Goal: Check status: Check status

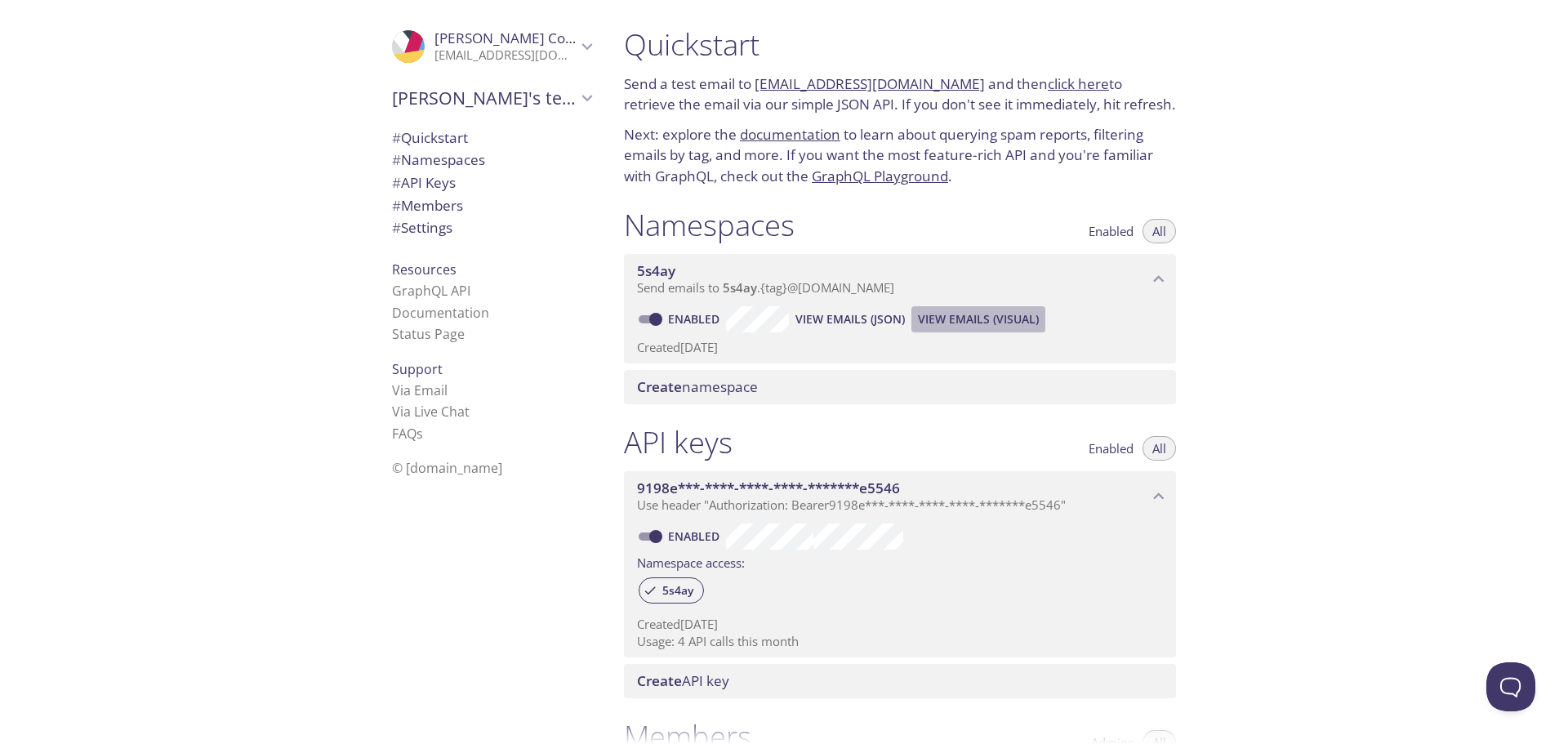
click at [995, 315] on span "View Emails (Visual)" at bounding box center [977, 318] width 120 height 20
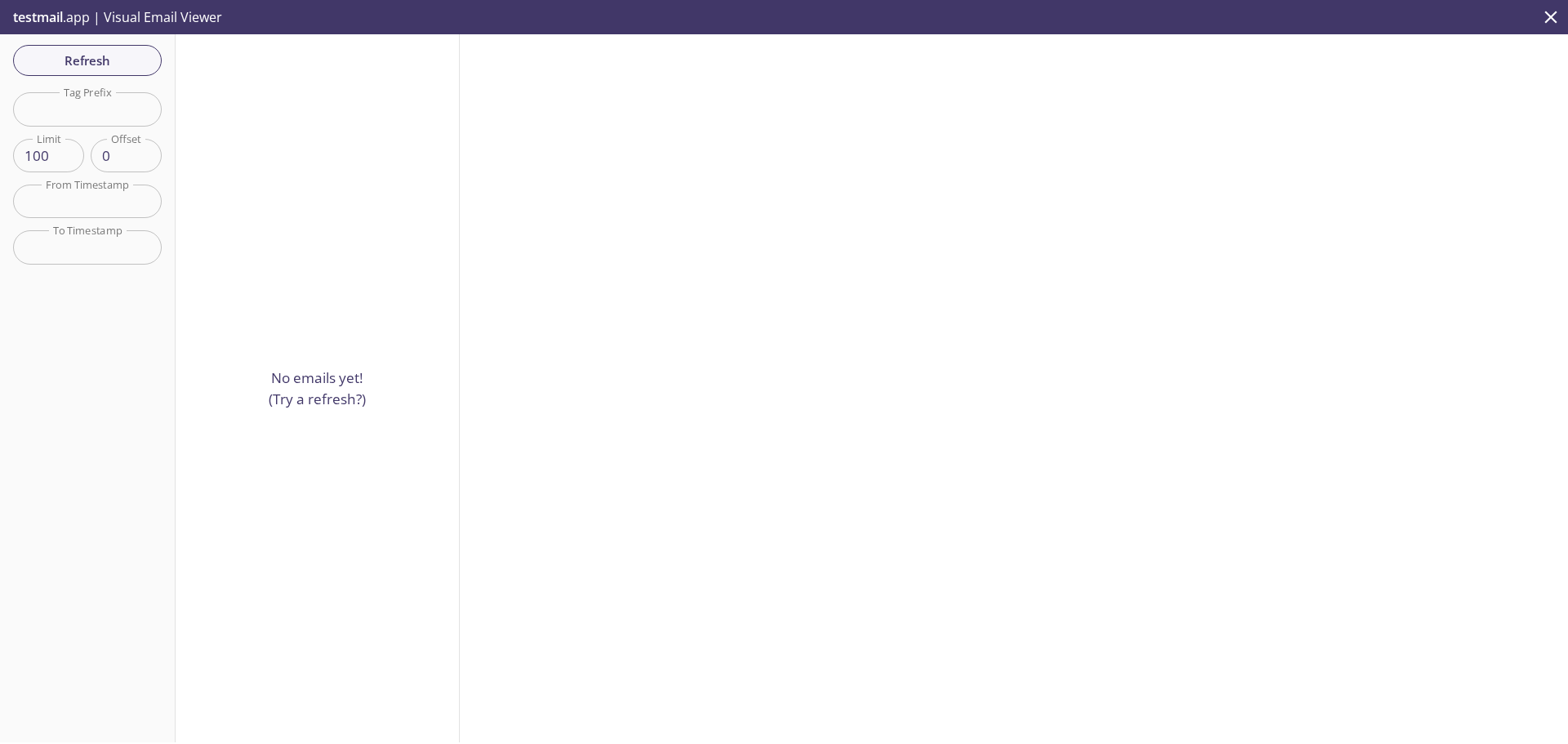
click at [100, 78] on div "Refresh Filters Tag Prefix Tag Prefix Limit 100 Limit Offset 0 Offset From Time…" at bounding box center [87, 388] width 175 height 708
click at [105, 65] on span "Refresh" at bounding box center [87, 61] width 122 height 21
click at [104, 65] on span "Refresh" at bounding box center [87, 61] width 122 height 21
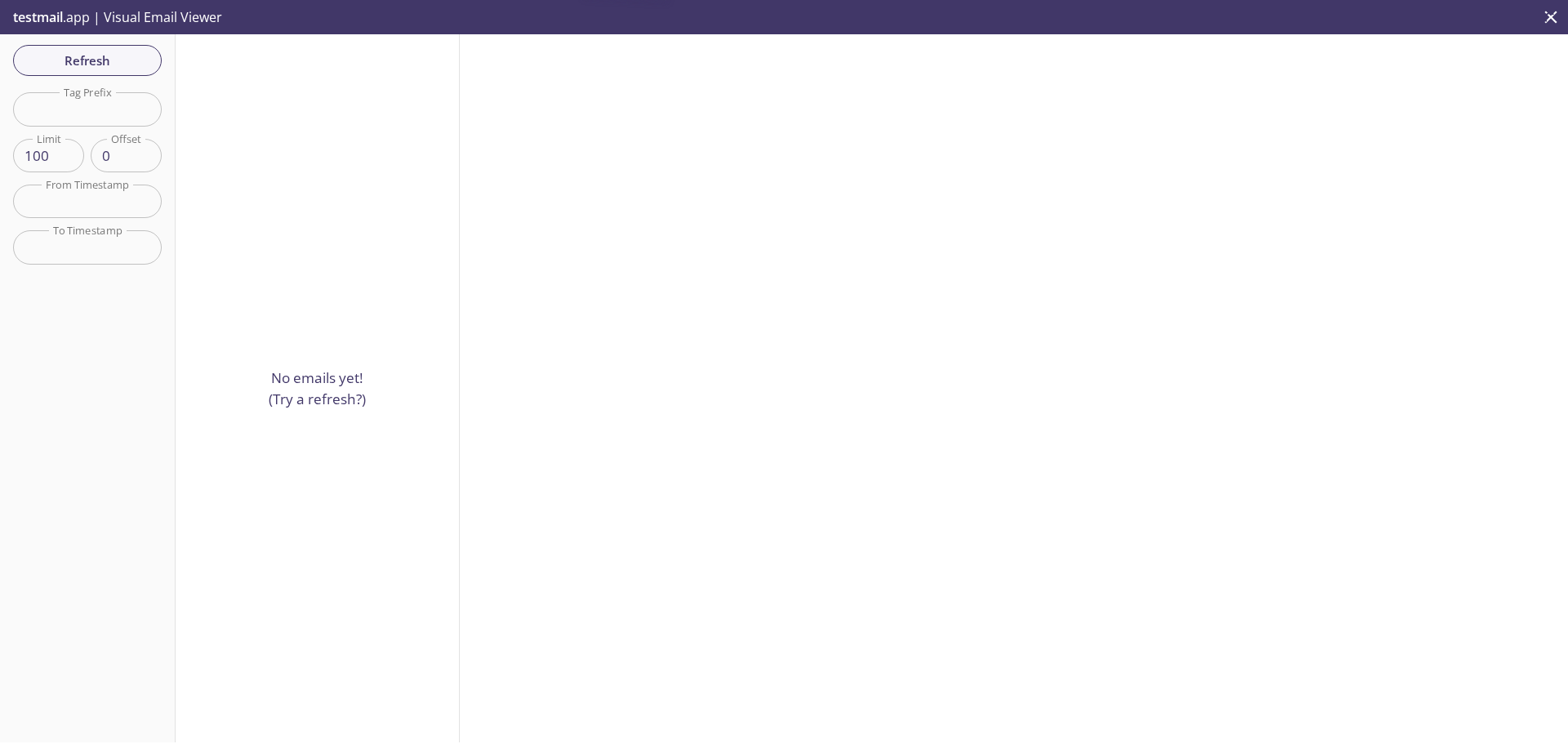
click at [104, 65] on span "Refresh" at bounding box center [87, 61] width 122 height 21
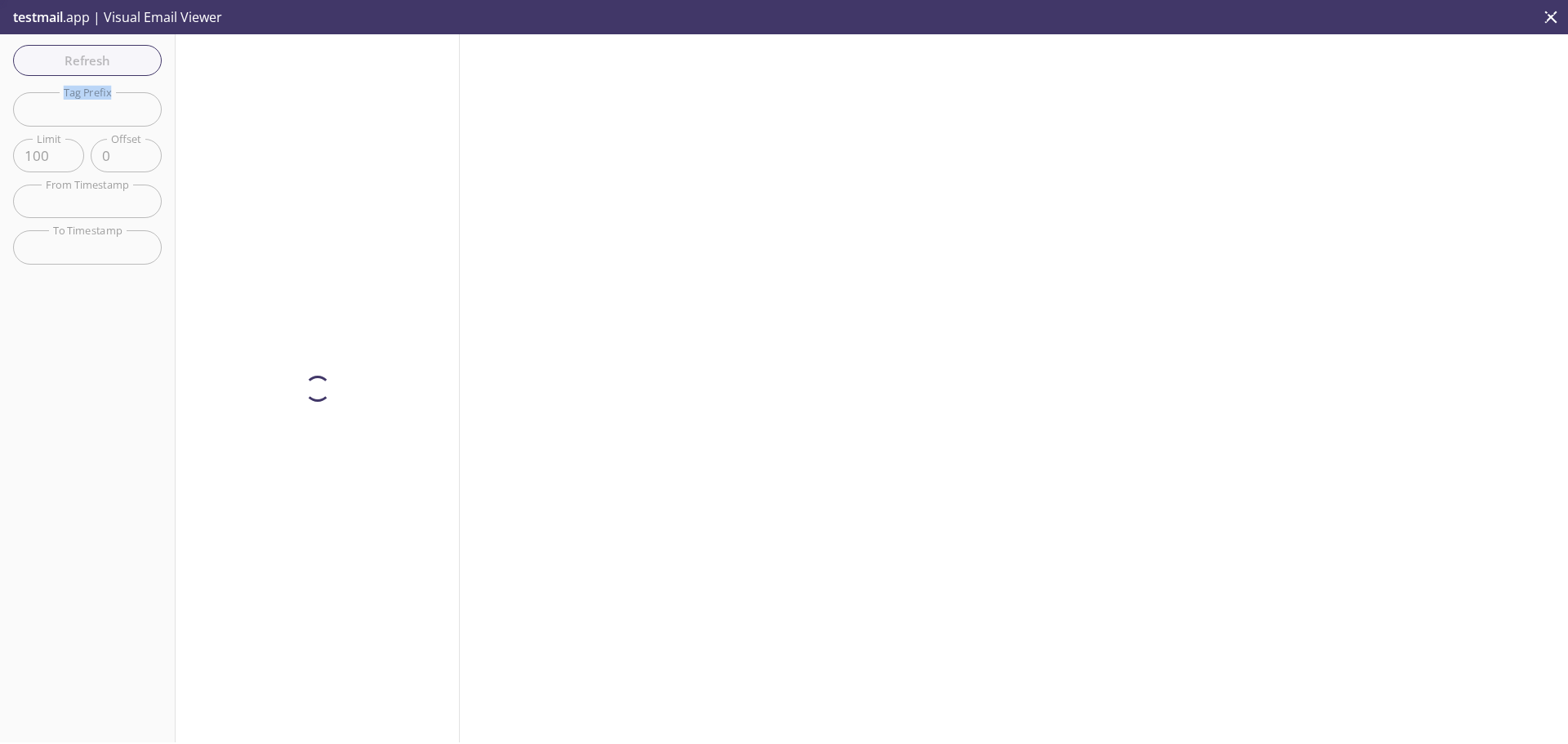
click at [104, 65] on div "Refresh Filters Tag Prefix Tag Prefix Limit 100 Limit Offset 0 Offset From Time…" at bounding box center [87, 388] width 175 height 708
click at [104, 65] on span "Refresh" at bounding box center [87, 61] width 122 height 21
click at [104, 65] on div "Refresh Filters Tag Prefix Tag Prefix Limit 100 Limit Offset 0 Offset From Time…" at bounding box center [87, 388] width 175 height 708
click at [104, 65] on span "Refresh" at bounding box center [87, 61] width 122 height 21
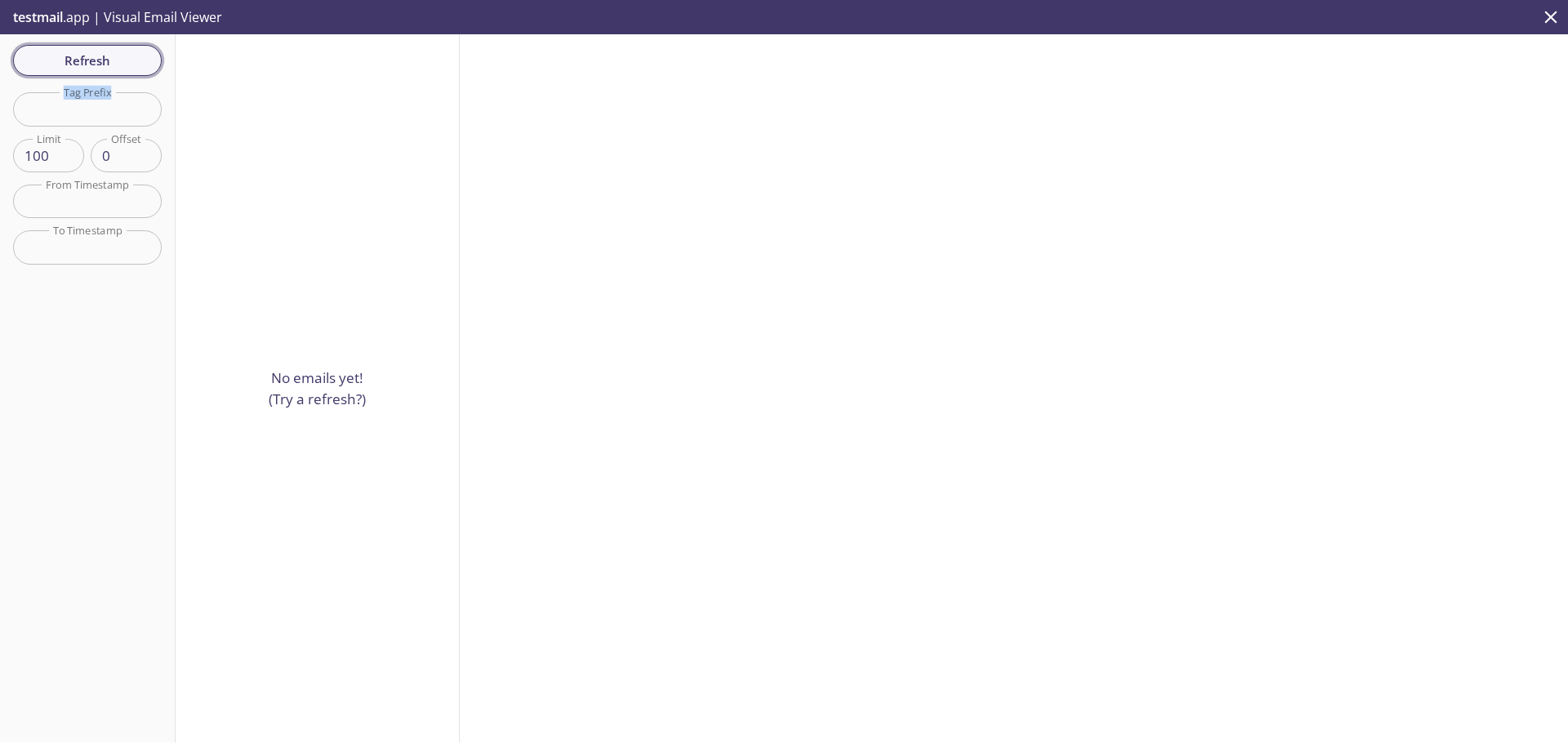
click at [123, 69] on span "Refresh" at bounding box center [87, 61] width 122 height 21
click at [120, 69] on span "Refresh" at bounding box center [87, 61] width 122 height 21
click at [120, 69] on div "Refresh Filters Tag Prefix Tag Prefix Limit 100 Limit Offset 0 Offset From Time…" at bounding box center [87, 388] width 175 height 708
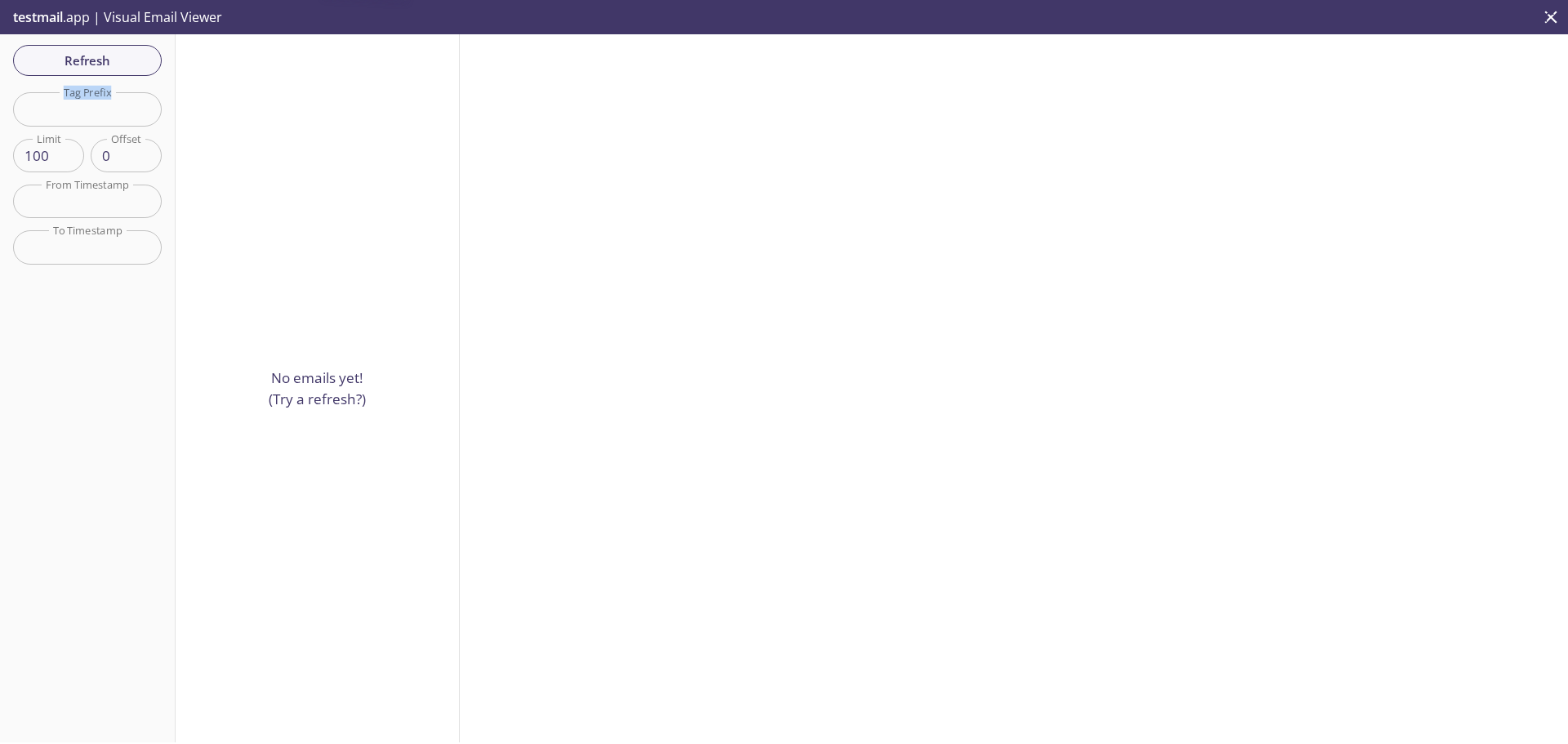
click at [120, 69] on span "Refresh" at bounding box center [87, 61] width 122 height 21
click at [120, 69] on div "Refresh Filters Tag Prefix Tag Prefix Limit 100 Limit Offset 0 Offset From Time…" at bounding box center [87, 388] width 175 height 708
click at [120, 69] on span "Refresh" at bounding box center [87, 61] width 122 height 21
click at [1553, 20] on icon "close" at bounding box center [1551, 16] width 12 height 12
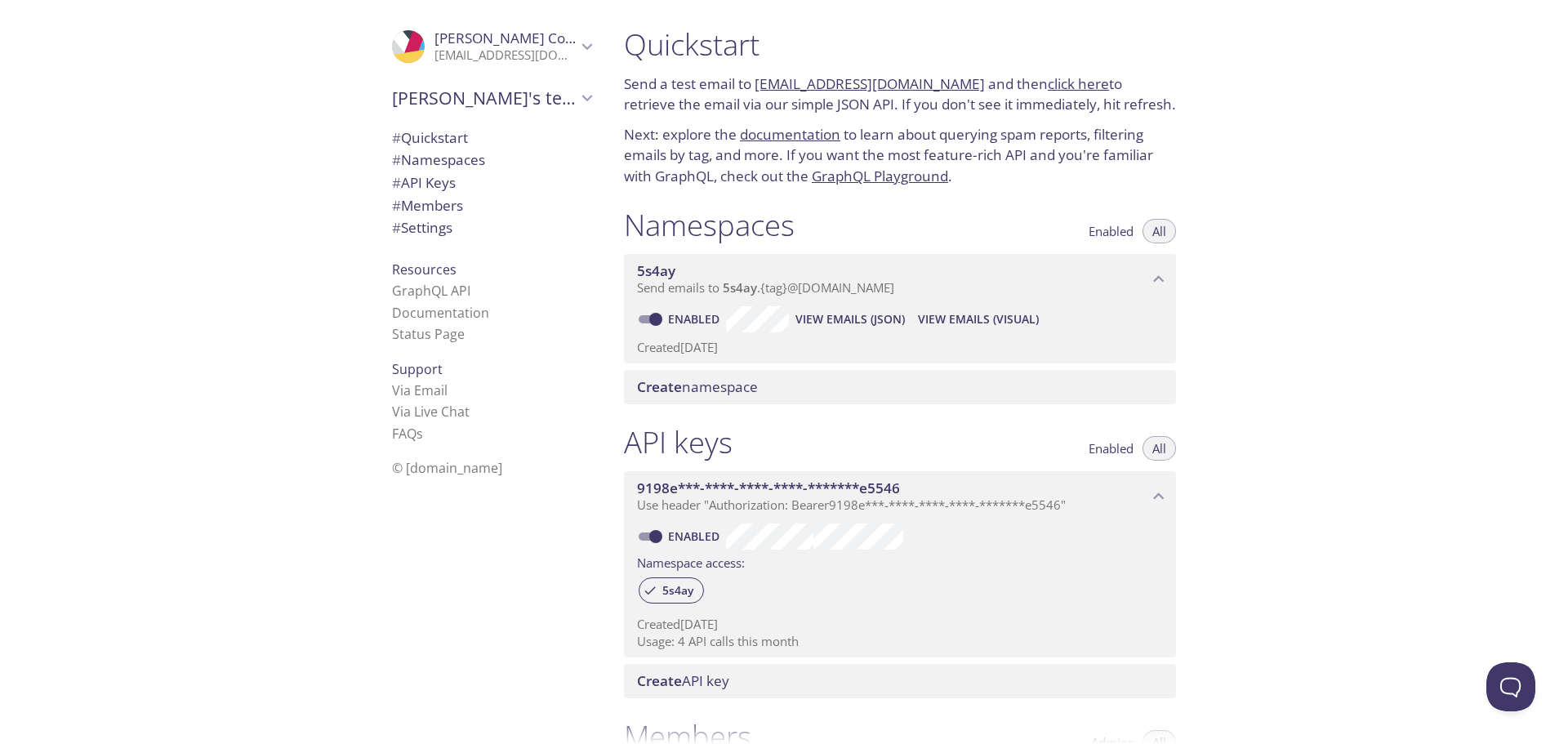
click at [978, 318] on span "View Emails (Visual)" at bounding box center [977, 318] width 120 height 20
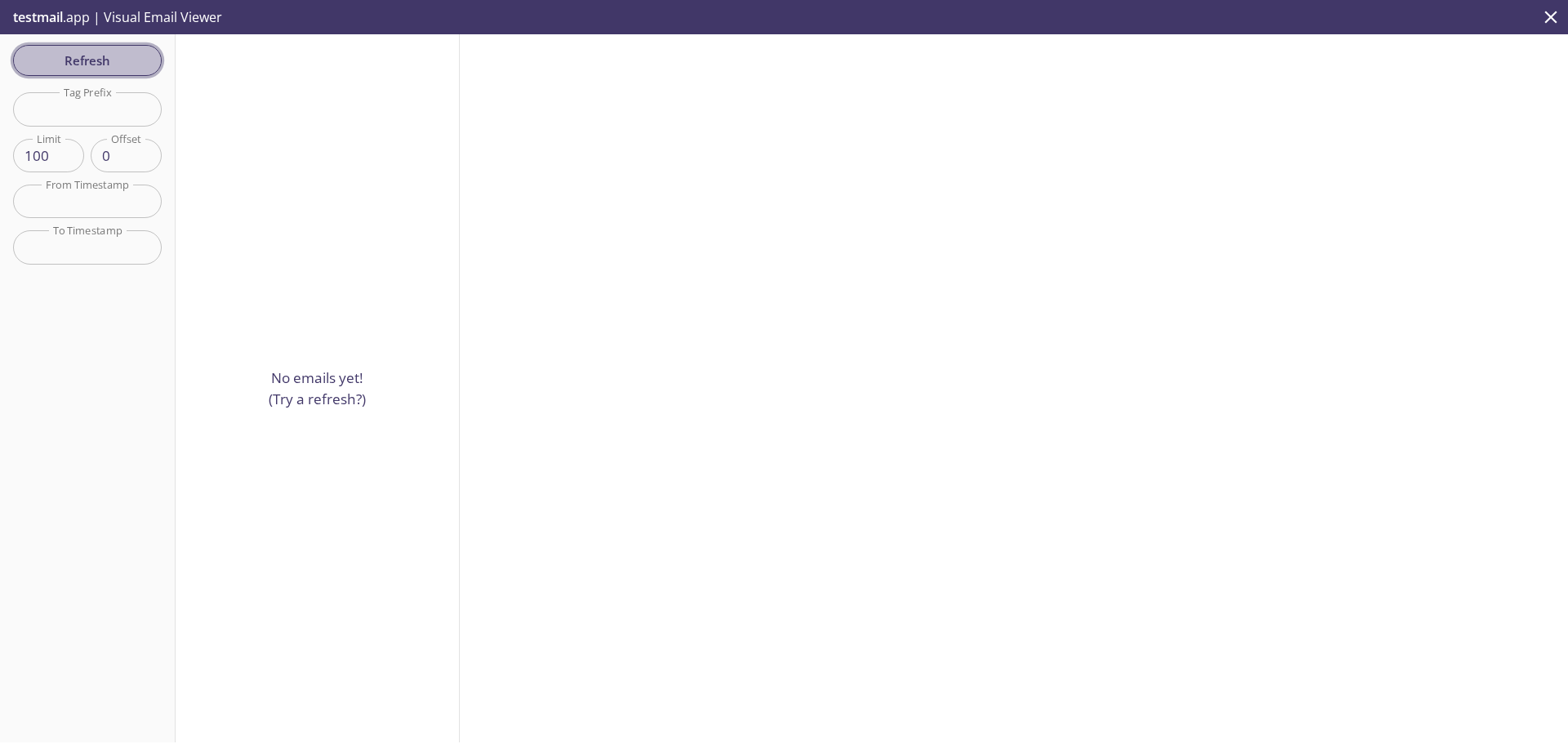
click at [93, 74] on button "Refresh" at bounding box center [87, 60] width 149 height 31
click at [93, 74] on div "Refresh Filters Tag Prefix Tag Prefix Limit 100 Limit Offset 0 Offset From Time…" at bounding box center [87, 388] width 175 height 708
